Goal: Find specific page/section: Find specific page/section

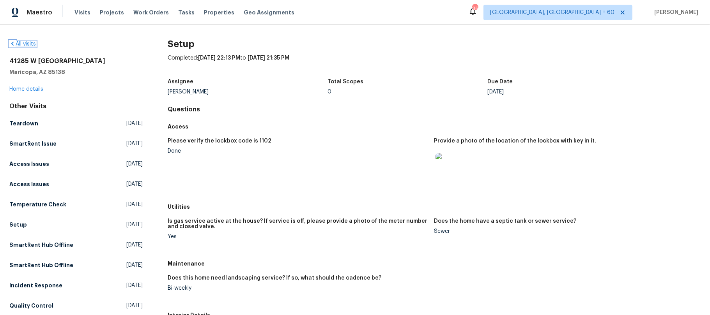
click at [12, 43] on icon at bounding box center [12, 44] width 2 height 4
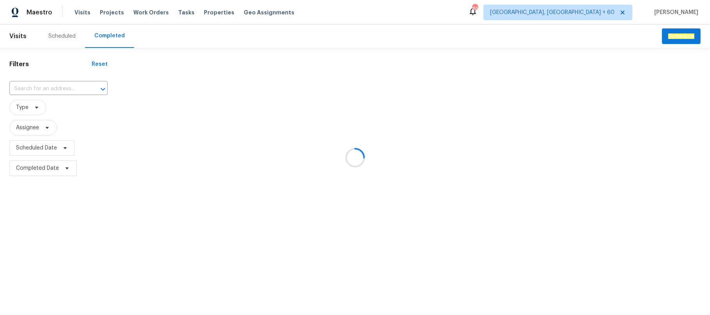
click at [52, 89] on div at bounding box center [355, 157] width 710 height 315
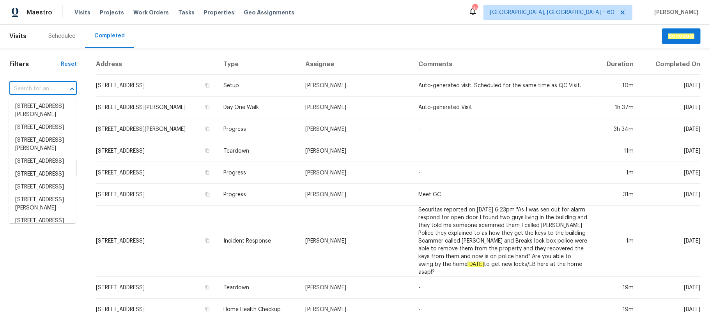
click at [46, 85] on input "text" at bounding box center [32, 89] width 46 height 12
paste input "[STREET_ADDRESS]"
type input "[STREET_ADDRESS]"
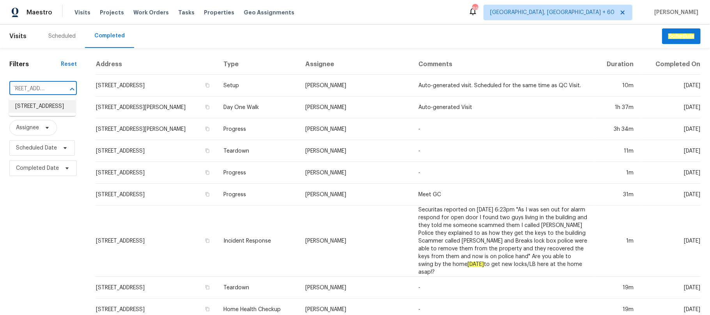
click at [58, 111] on li "[STREET_ADDRESS]" at bounding box center [42, 106] width 67 height 13
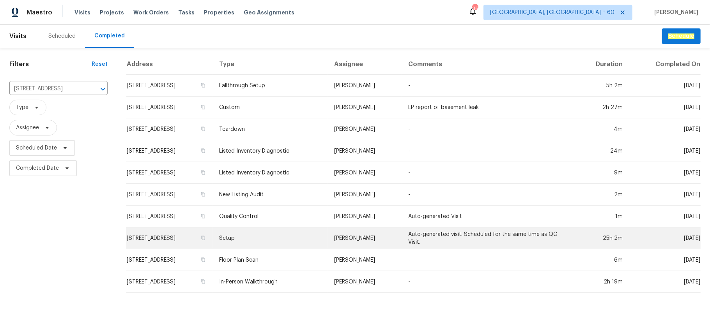
click at [301, 236] on td "Setup" at bounding box center [270, 239] width 115 height 22
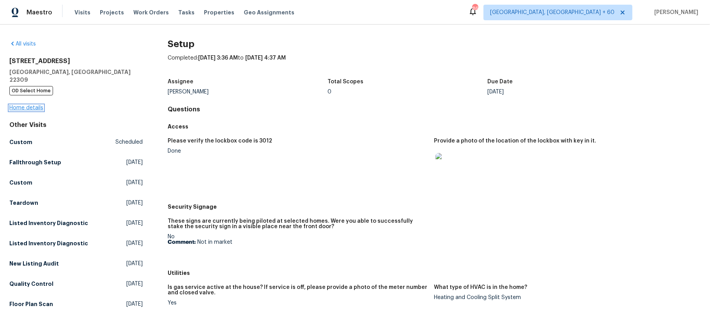
click at [36, 105] on link "Home details" at bounding box center [26, 107] width 34 height 5
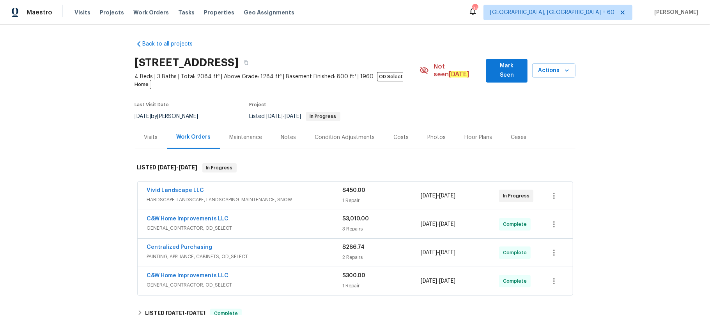
click at [431, 134] on div "Photos" at bounding box center [437, 138] width 18 height 8
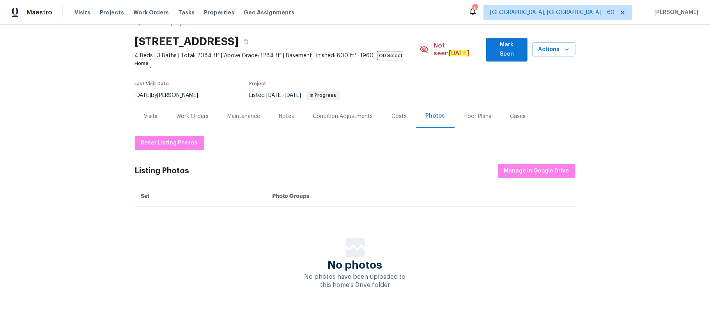
scroll to position [42, 0]
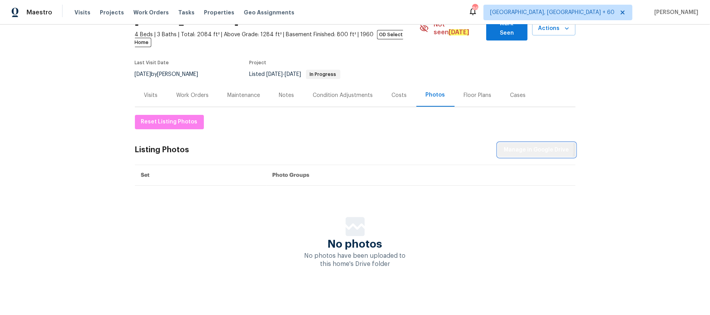
click at [524, 145] on span "Manage in Google Drive" at bounding box center [536, 150] width 65 height 10
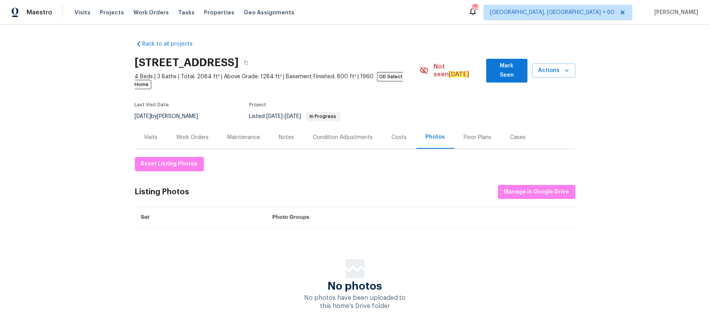
click at [612, 112] on div "Back to all projects 8413 Wagon Wheel Rd, Alexandria, VA 22309 4 Beds | 3 Baths…" at bounding box center [355, 170] width 710 height 291
click at [646, 142] on div "Back to all projects 8413 Wagon Wheel Rd, Alexandria, VA 22309 4 Beds | 3 Baths…" at bounding box center [355, 170] width 710 height 291
